Goal: Find contact information: Obtain details needed to contact an individual or organization

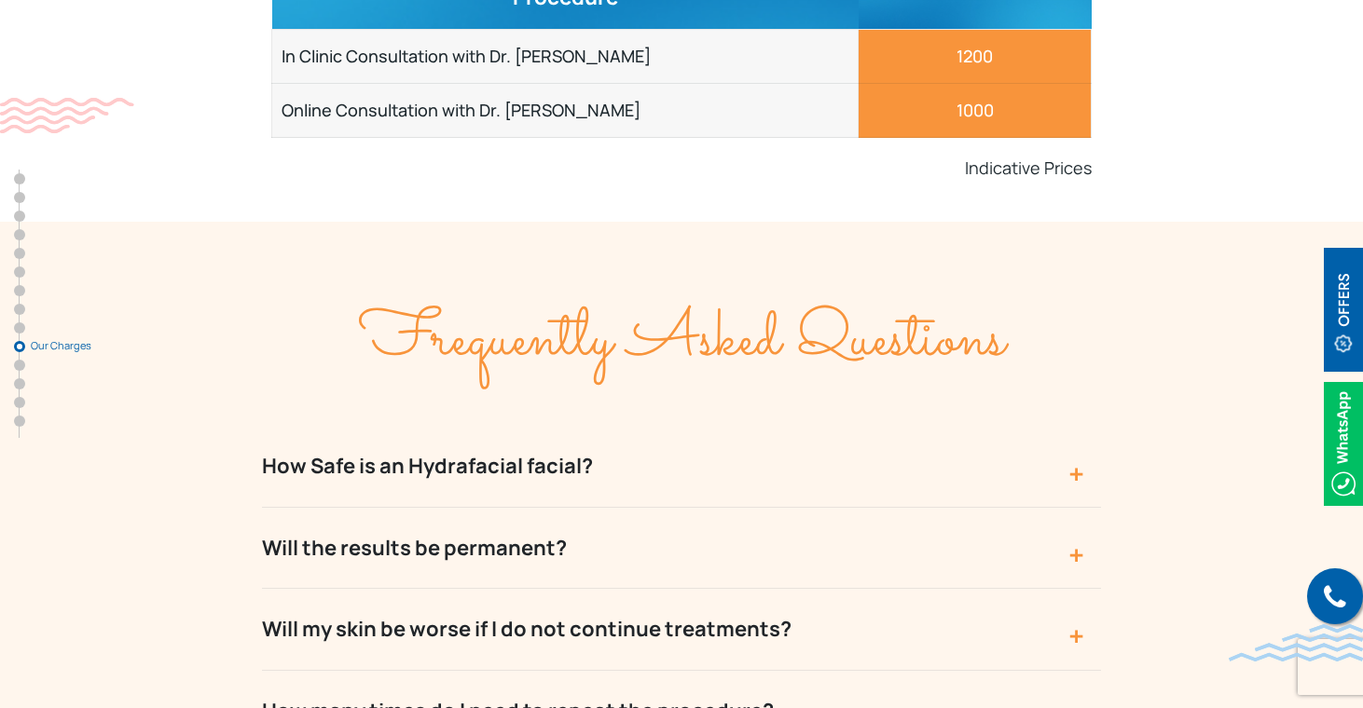
scroll to position [8717, 0]
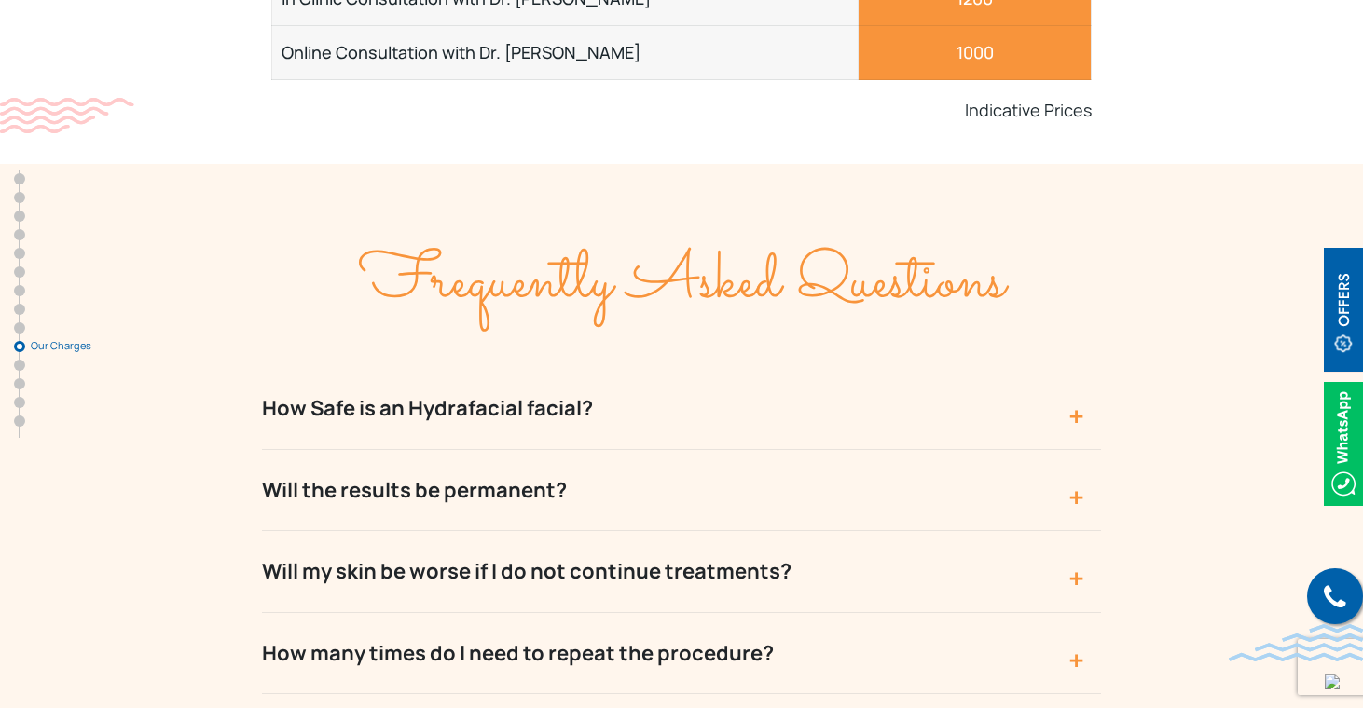
click at [566, 368] on button "How Safe is an Hydrafacial facial?" at bounding box center [681, 408] width 839 height 81
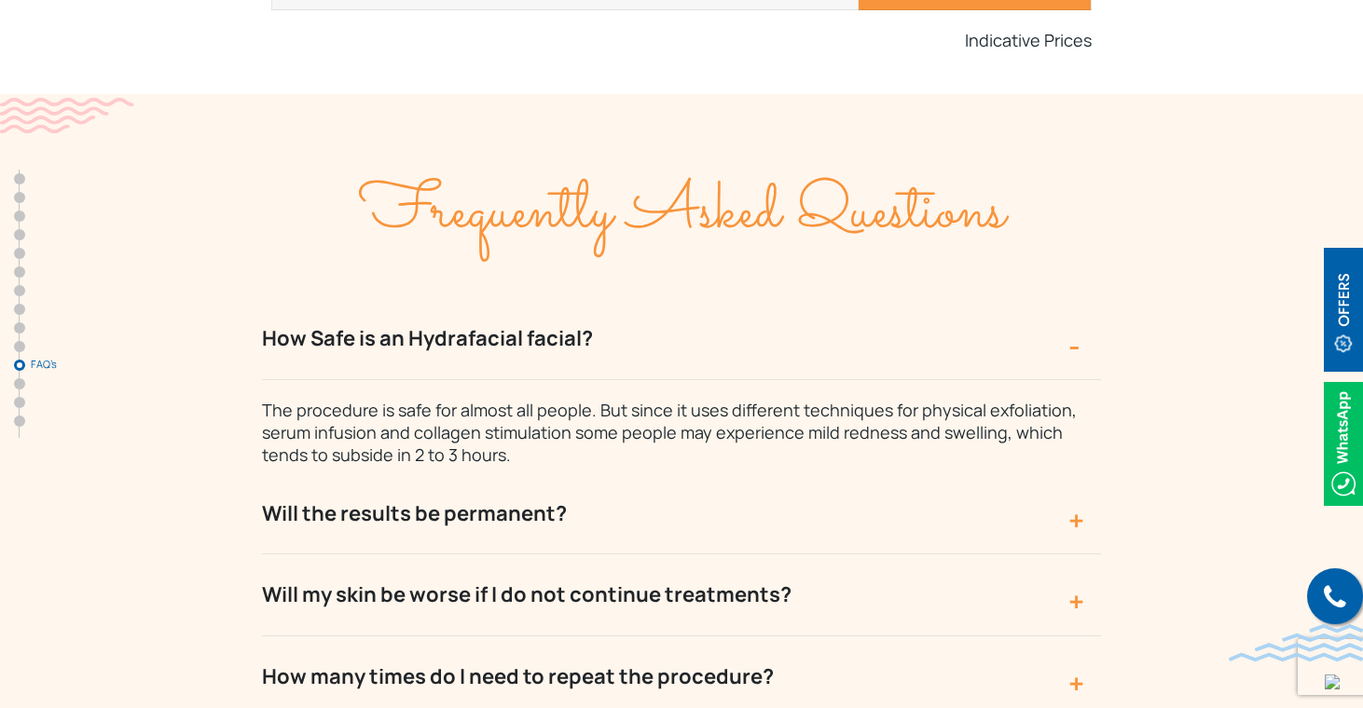
scroll to position [8817, 0]
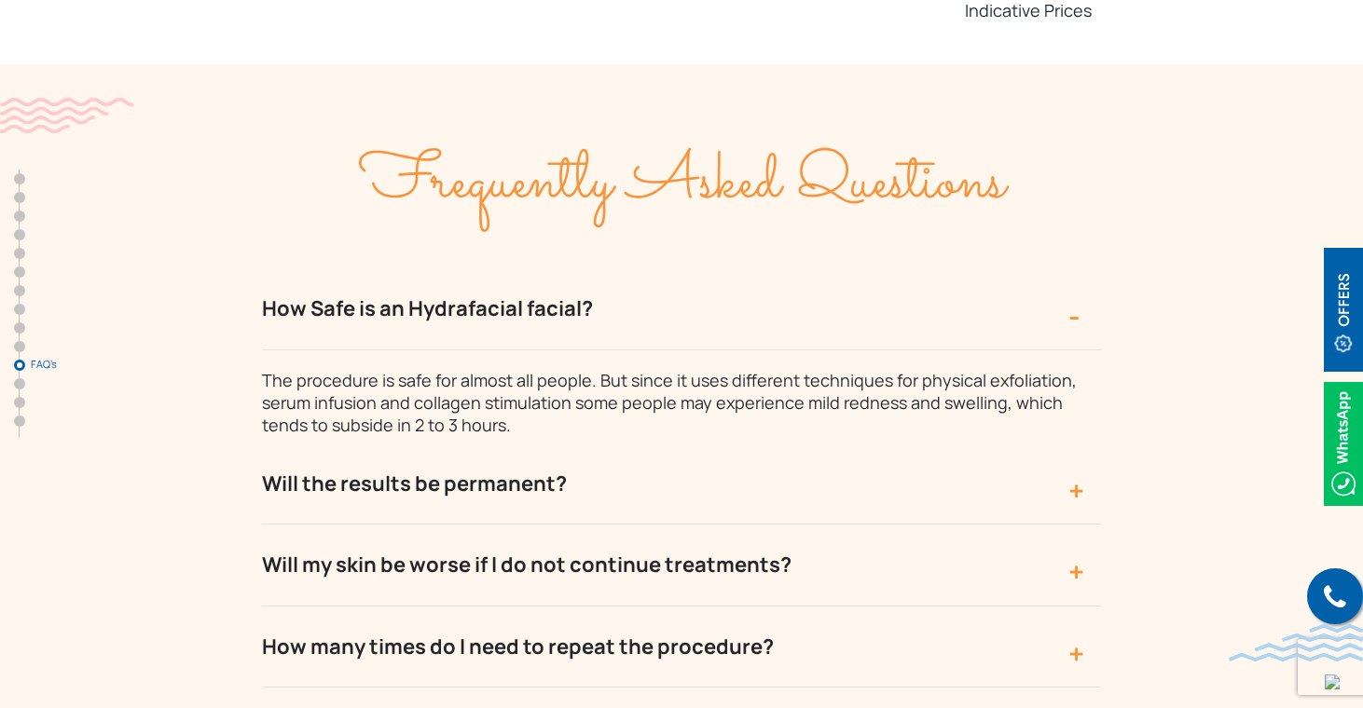
click at [562, 444] on button "Will the results be permanent?" at bounding box center [681, 484] width 839 height 81
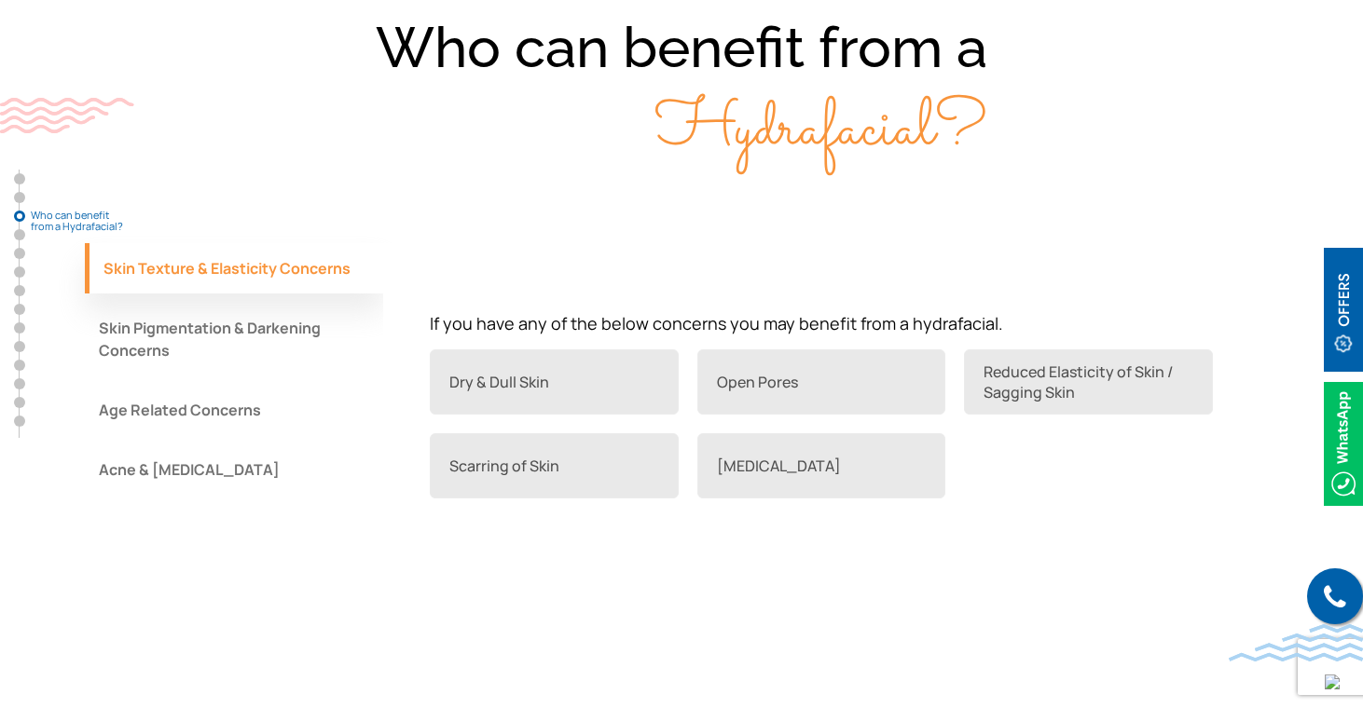
scroll to position [1703, 0]
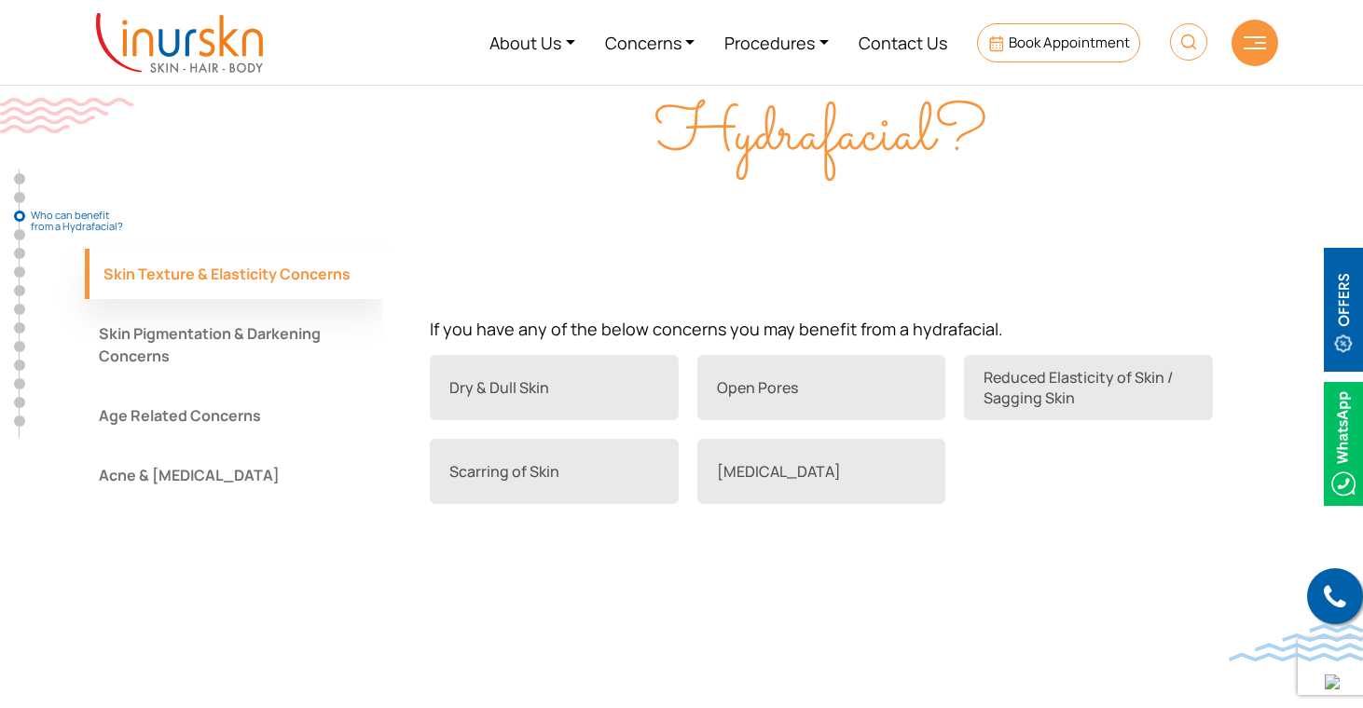
click at [224, 484] on button "Acne & Acne Scars" at bounding box center [234, 475] width 298 height 50
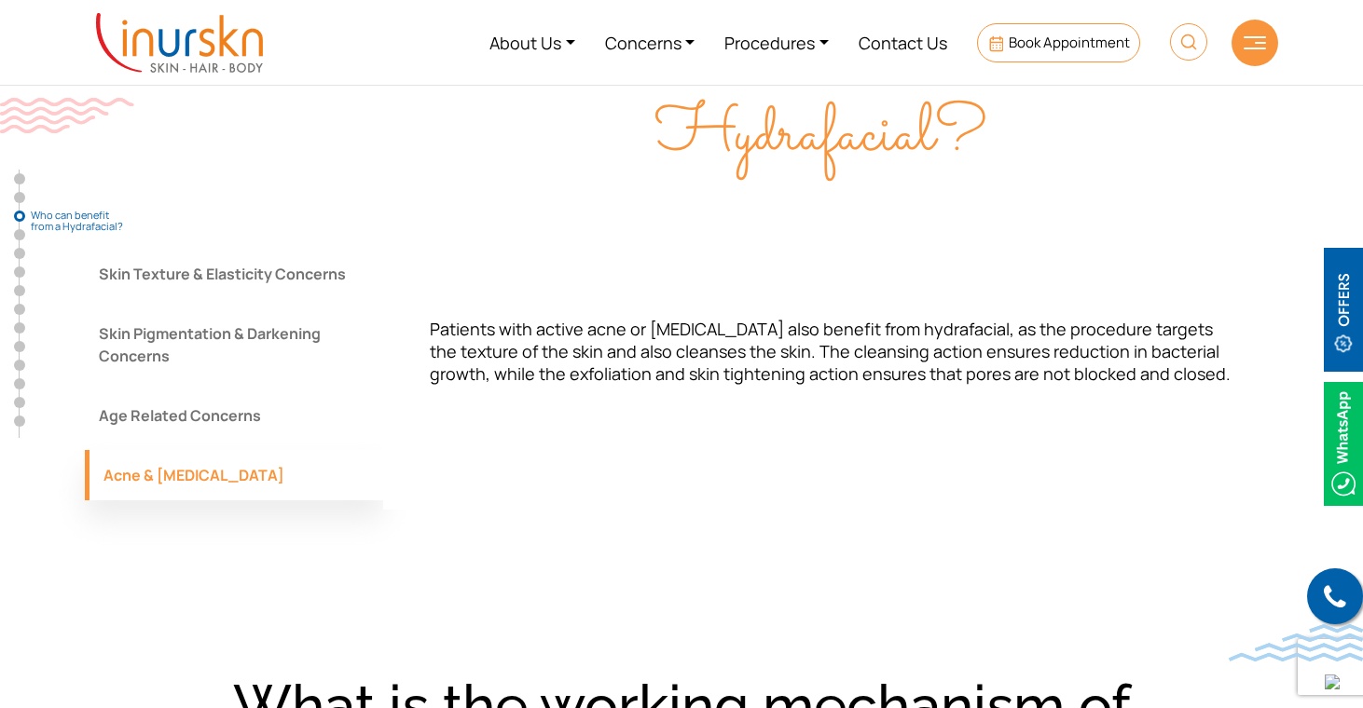
click at [189, 419] on button "Age Related Concerns" at bounding box center [234, 416] width 298 height 50
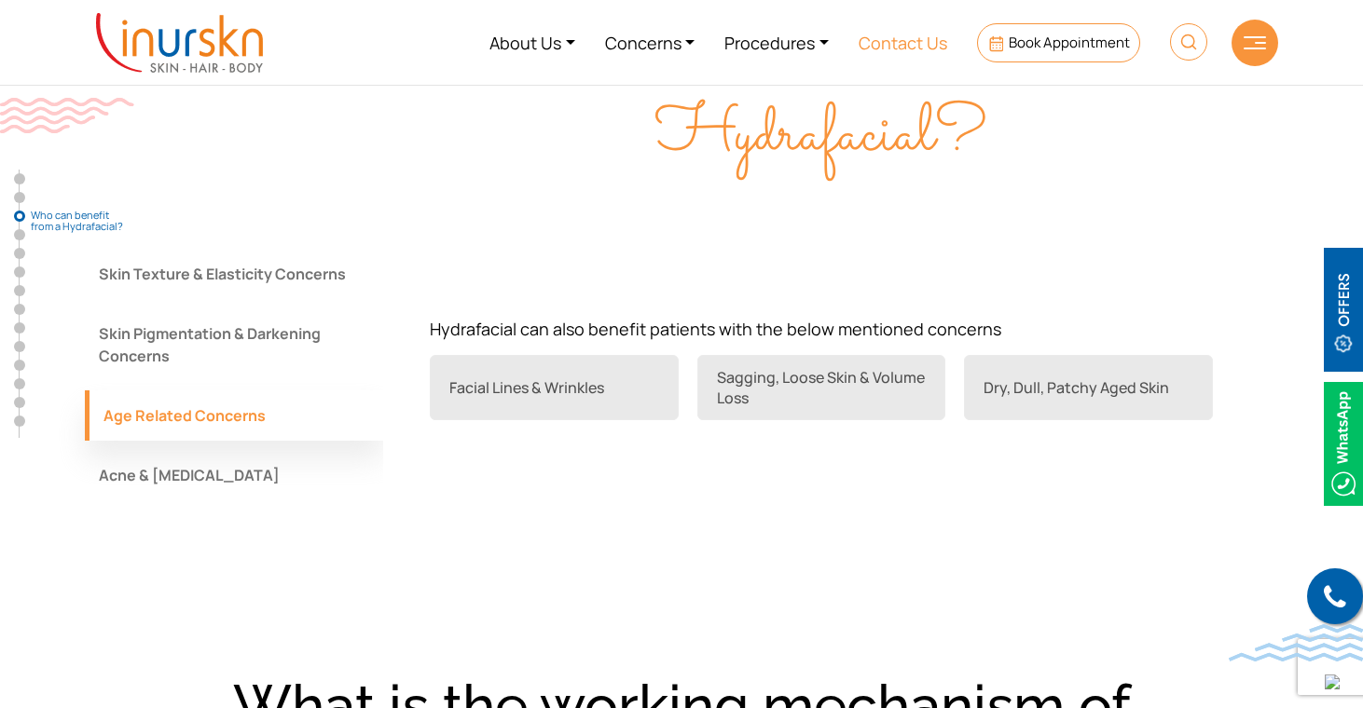
click at [916, 36] on link "Contact Us" at bounding box center [903, 42] width 118 height 70
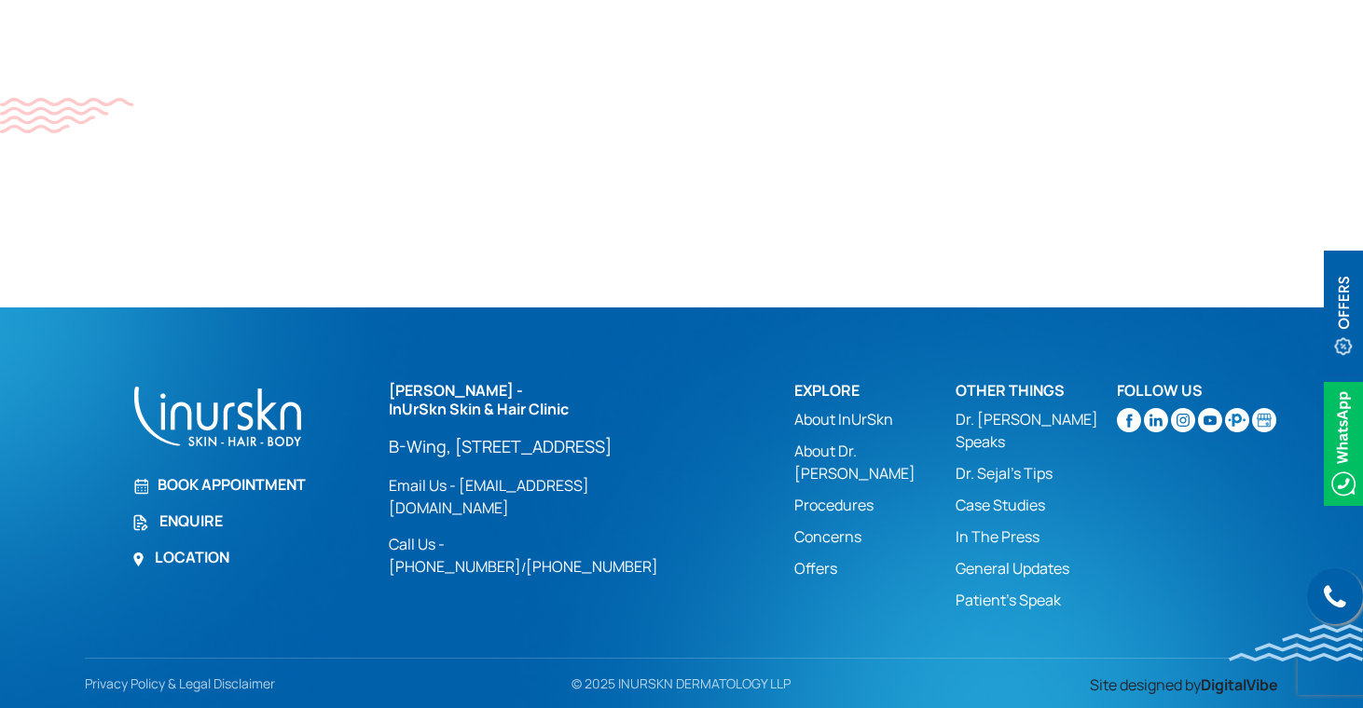
scroll to position [1316, 0]
